Goal: Task Accomplishment & Management: Use online tool/utility

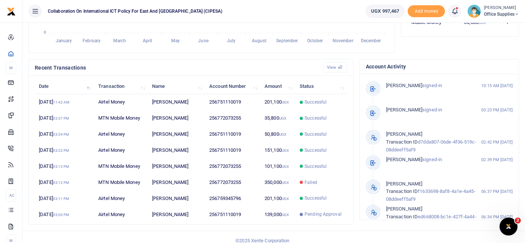
scroll to position [201, 0]
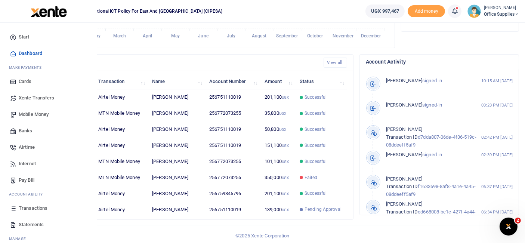
click at [39, 208] on span "Transactions" at bounding box center [33, 207] width 29 height 7
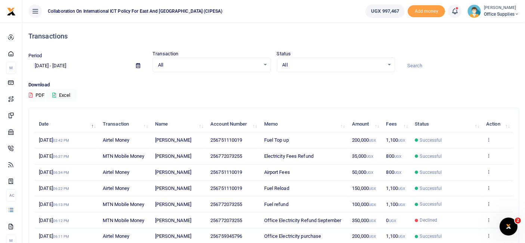
click at [138, 66] on icon at bounding box center [138, 65] width 4 height 5
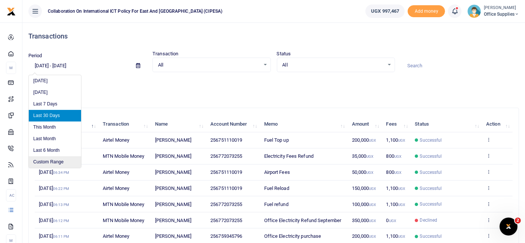
click at [63, 161] on li "Custom Range" at bounding box center [55, 162] width 52 height 12
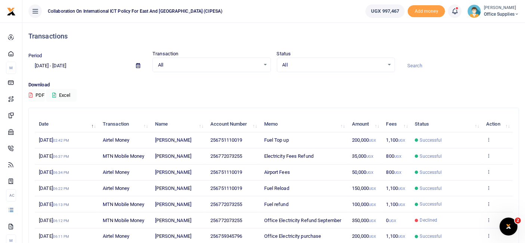
click at [342, 54] on div "Status All Select an option... All Processing Successful Pending Declined Failed" at bounding box center [336, 61] width 124 height 22
click at [138, 66] on icon at bounding box center [138, 65] width 4 height 5
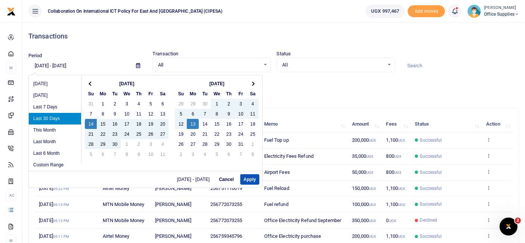
click at [357, 183] on td "150,000 UGX" at bounding box center [365, 188] width 34 height 16
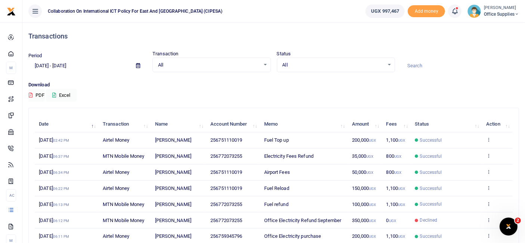
click at [136, 66] on icon at bounding box center [138, 65] width 4 height 5
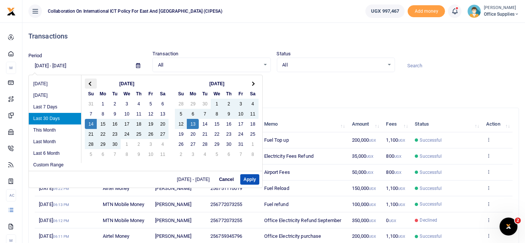
click at [90, 84] on span at bounding box center [91, 83] width 4 height 4
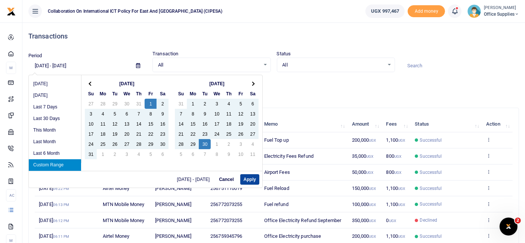
click at [253, 180] on button "Apply" at bounding box center [249, 179] width 19 height 10
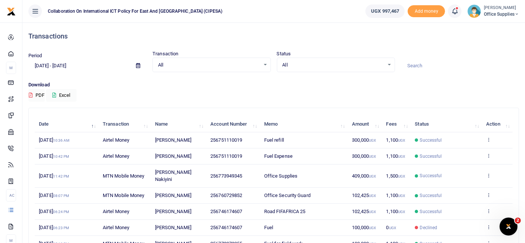
click at [137, 66] on icon at bounding box center [138, 65] width 4 height 5
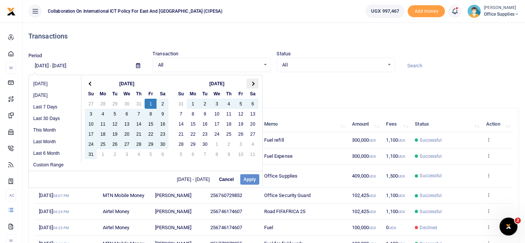
click at [254, 85] on th at bounding box center [253, 83] width 12 height 10
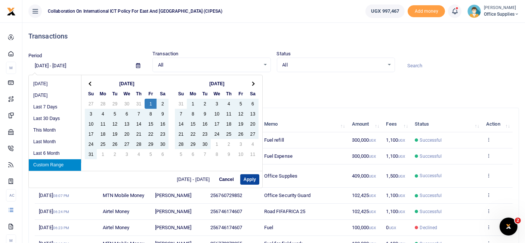
click at [251, 177] on button "Apply" at bounding box center [249, 179] width 19 height 10
type input "08/01/2025 - 10/13/2025"
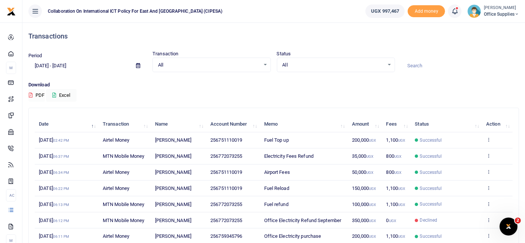
click at [34, 96] on button "PDF" at bounding box center [36, 95] width 16 height 13
